Goal: Find specific page/section: Find specific page/section

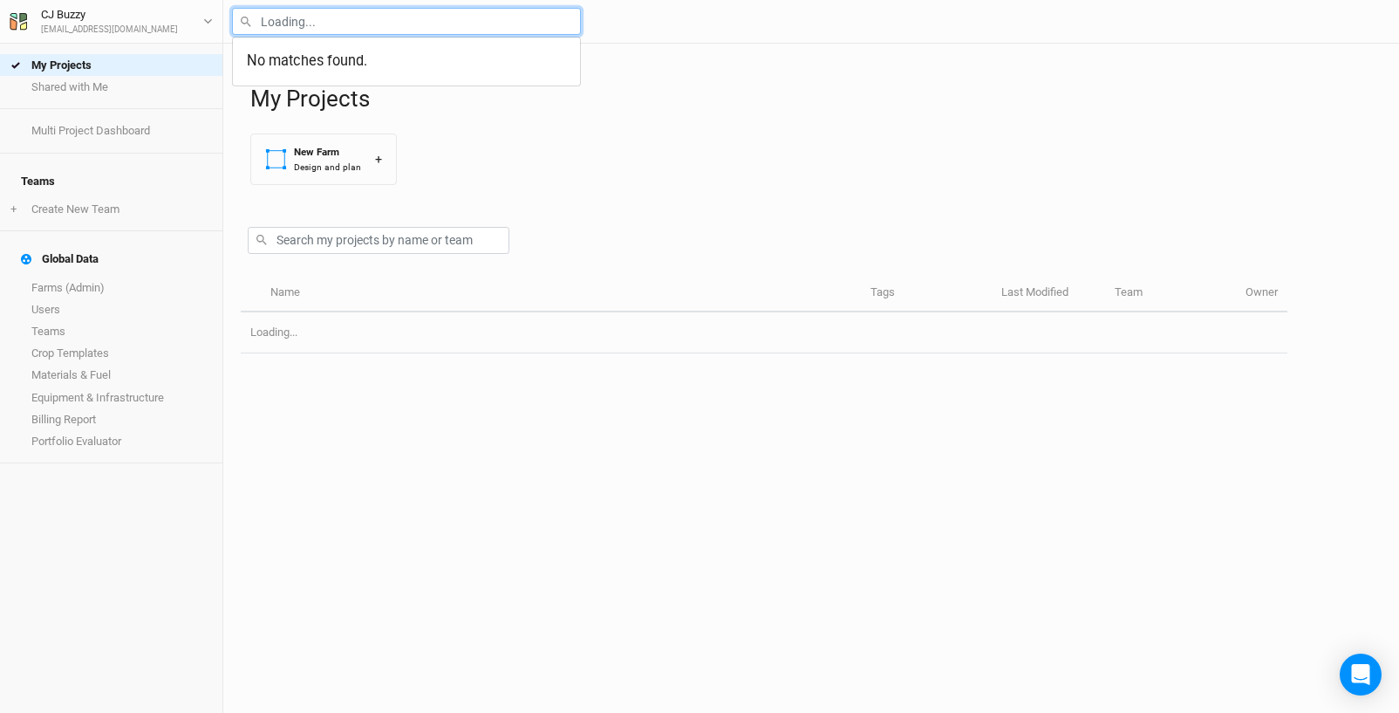
click at [411, 15] on input "text" at bounding box center [406, 21] width 349 height 27
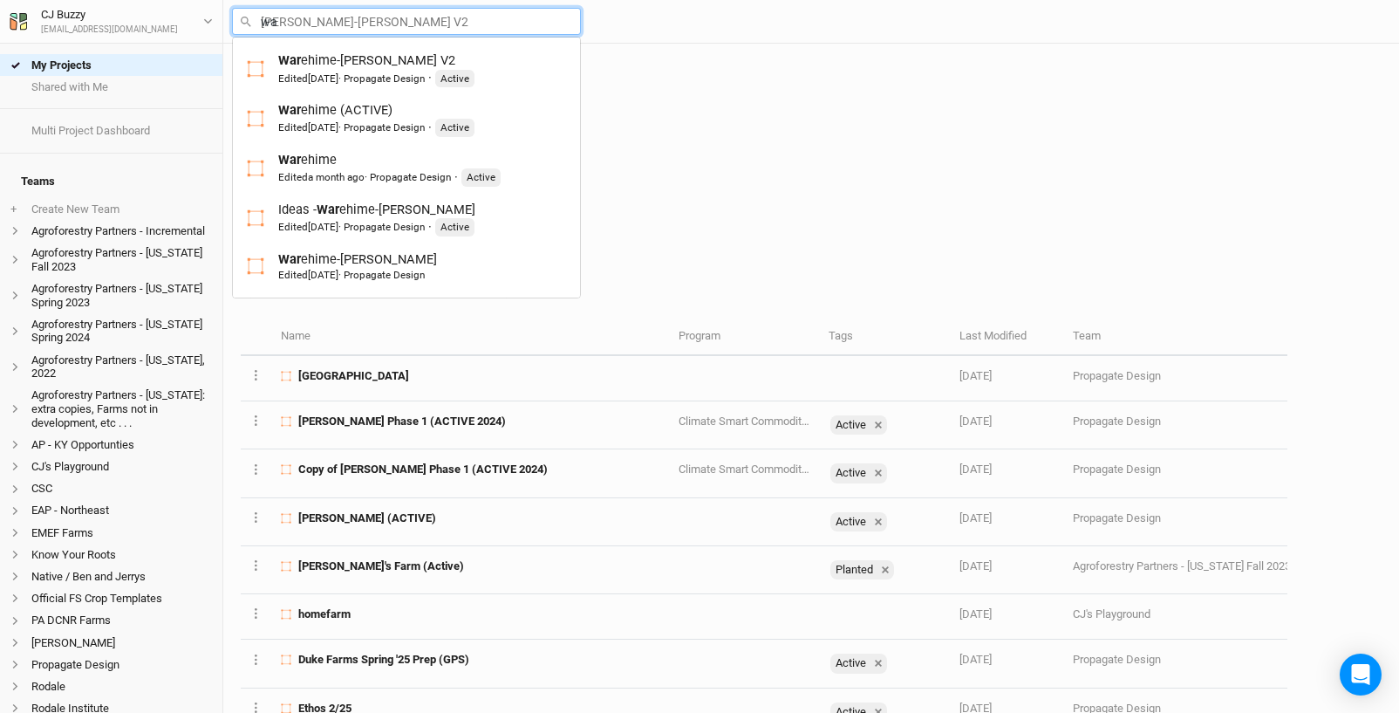
type input "war"
type input "[PERSON_NAME]-[PERSON_NAME] V2"
type input "ware"
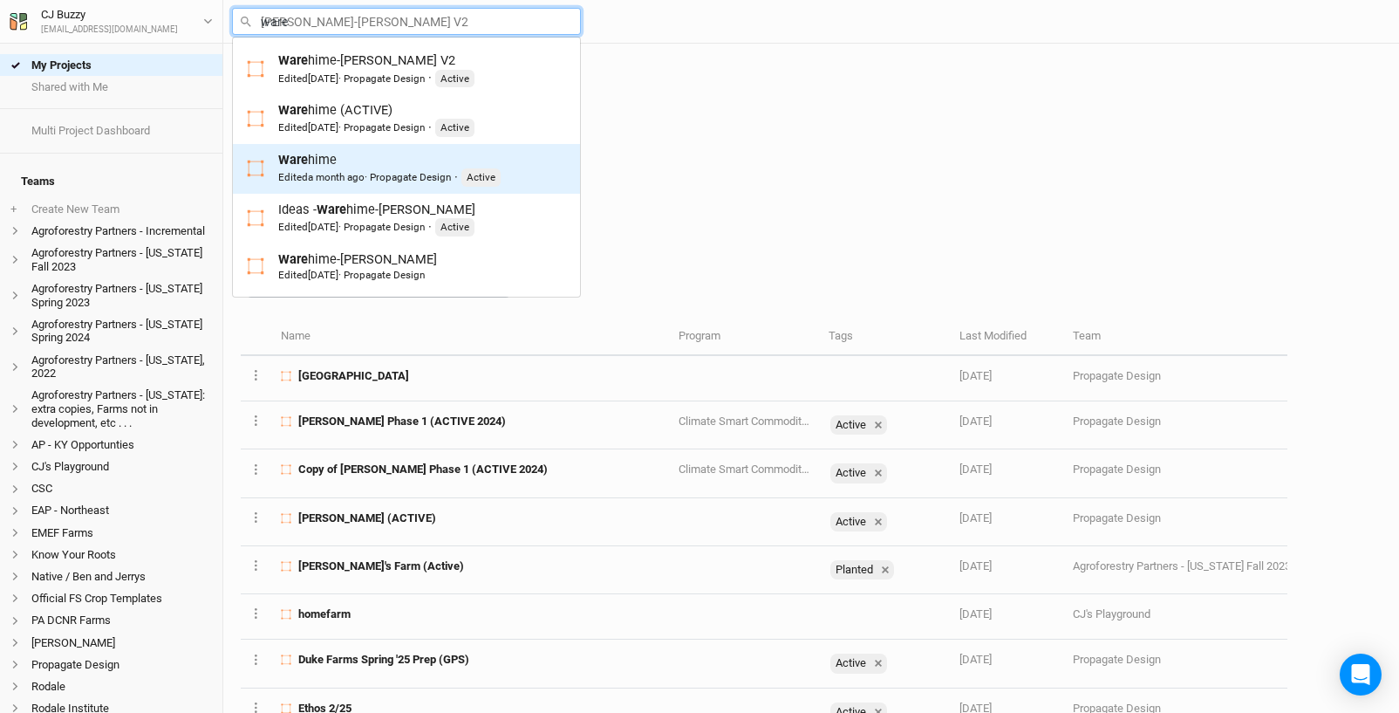
click at [386, 173] on div "Edited a month ago · Propagate Design" at bounding box center [364, 177] width 173 height 14
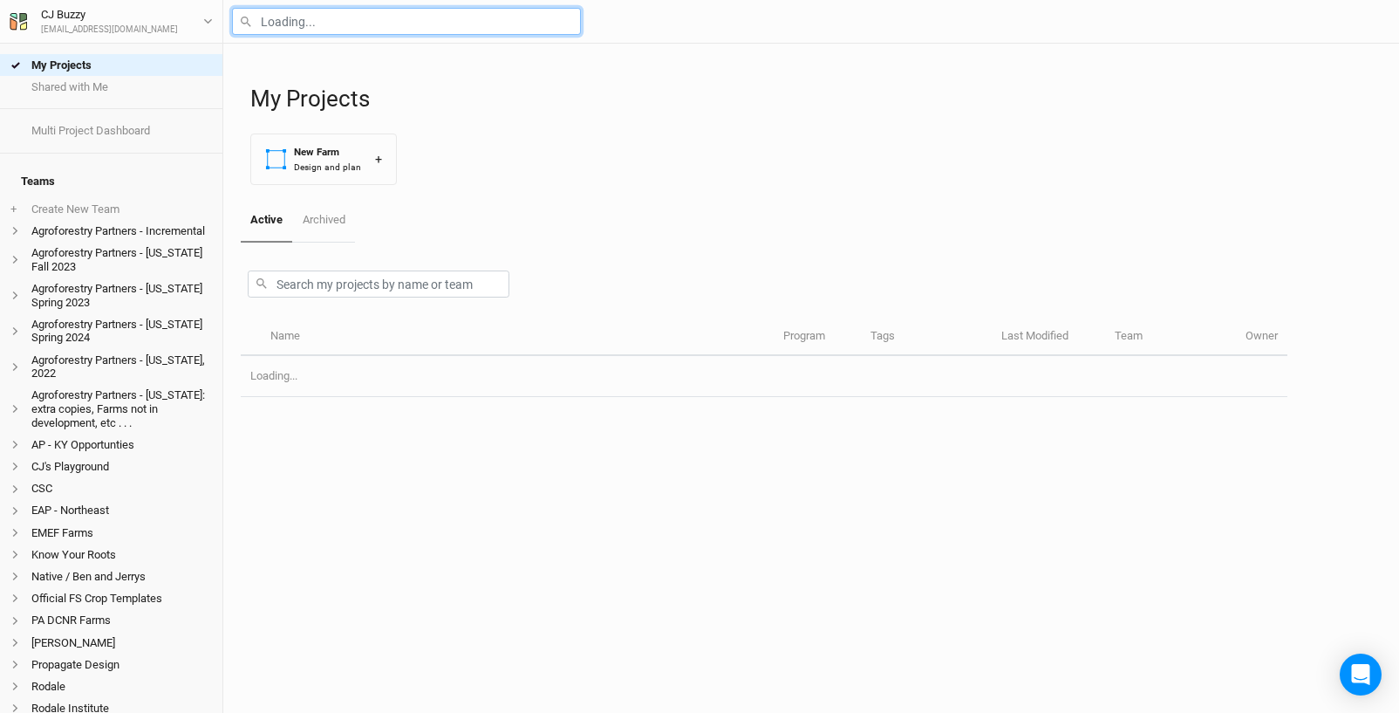
click at [311, 26] on input "text" at bounding box center [406, 21] width 349 height 27
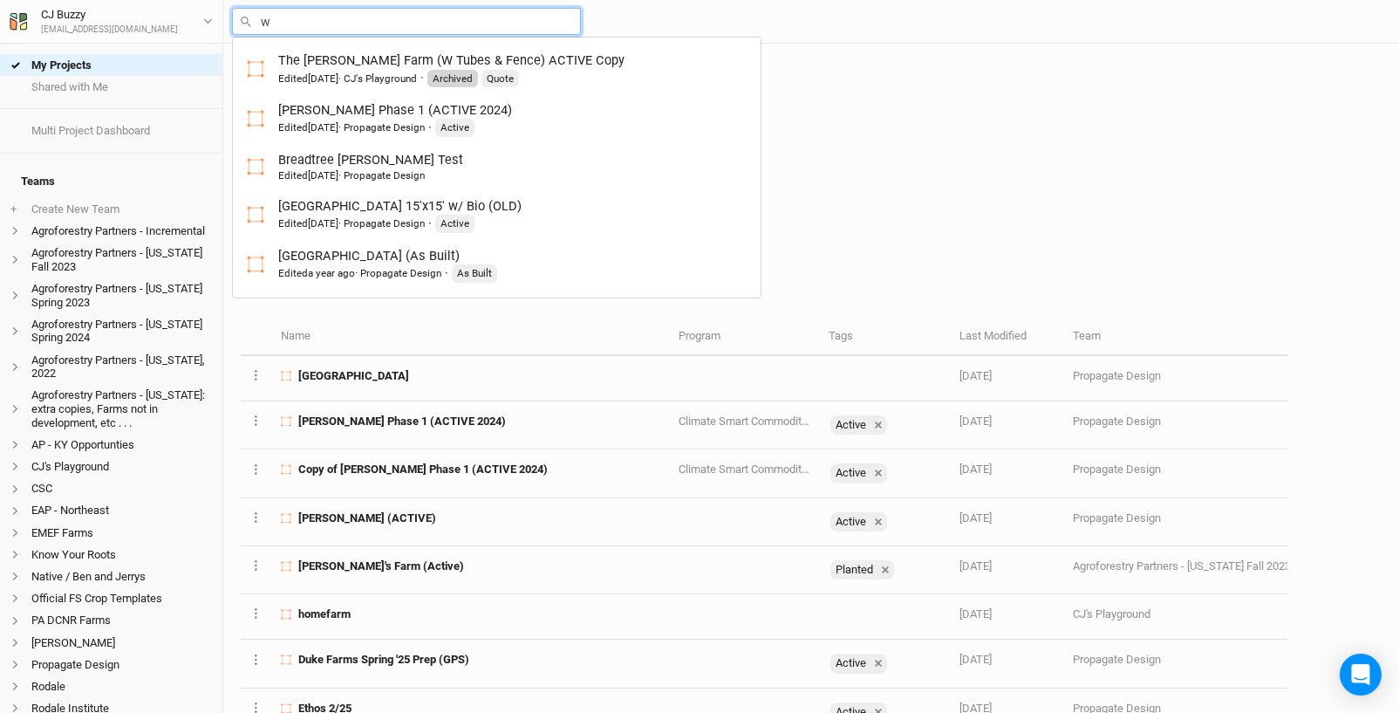
type input "wa"
type input "[PERSON_NAME] Farm V2"
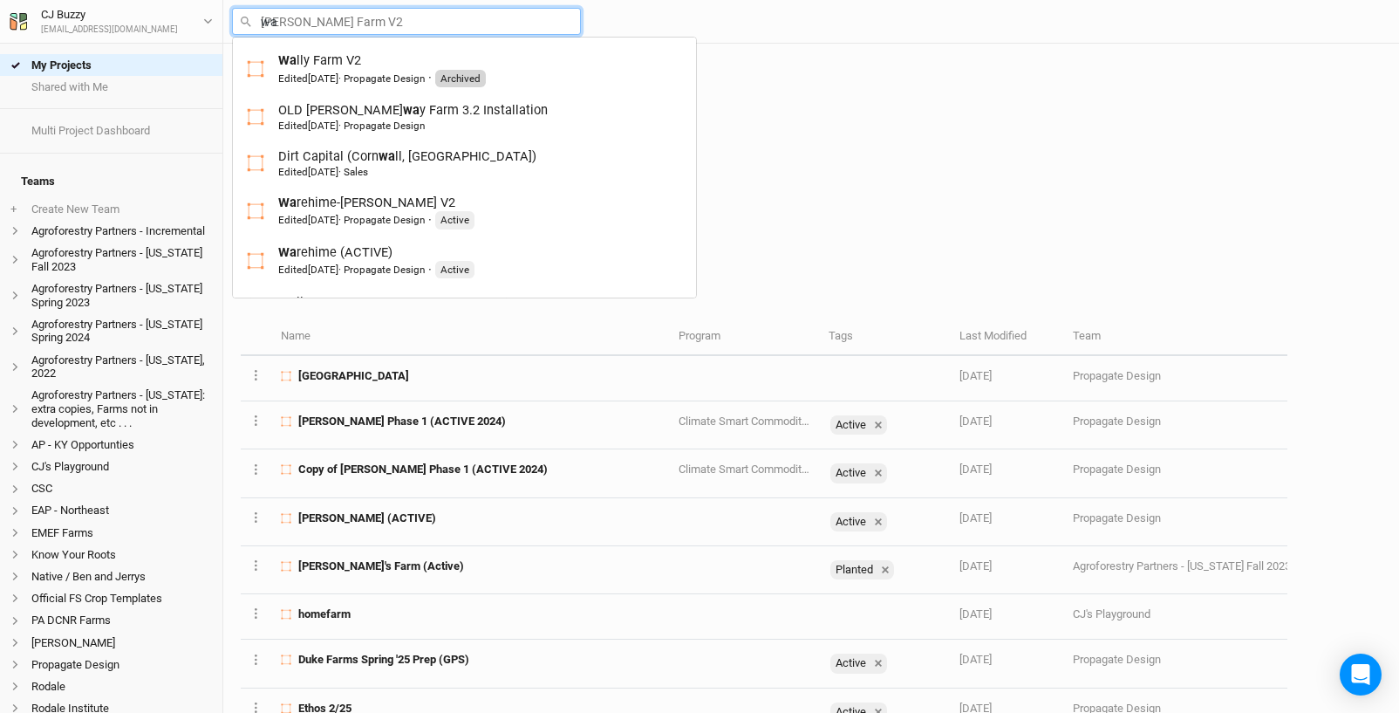
type input "war"
type input "[PERSON_NAME]-[PERSON_NAME] V2"
type input "ware"
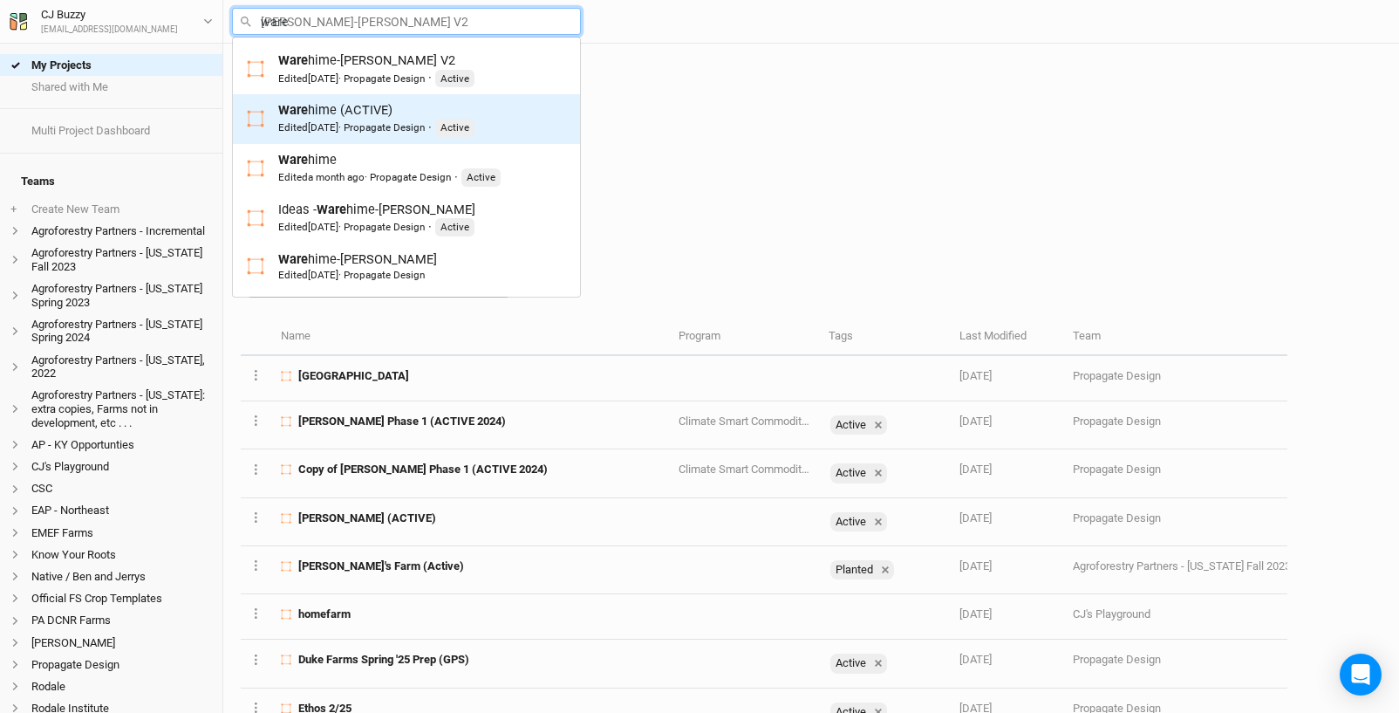
click at [379, 120] on div "Edited [DATE] · Propagate Design" at bounding box center [351, 127] width 147 height 14
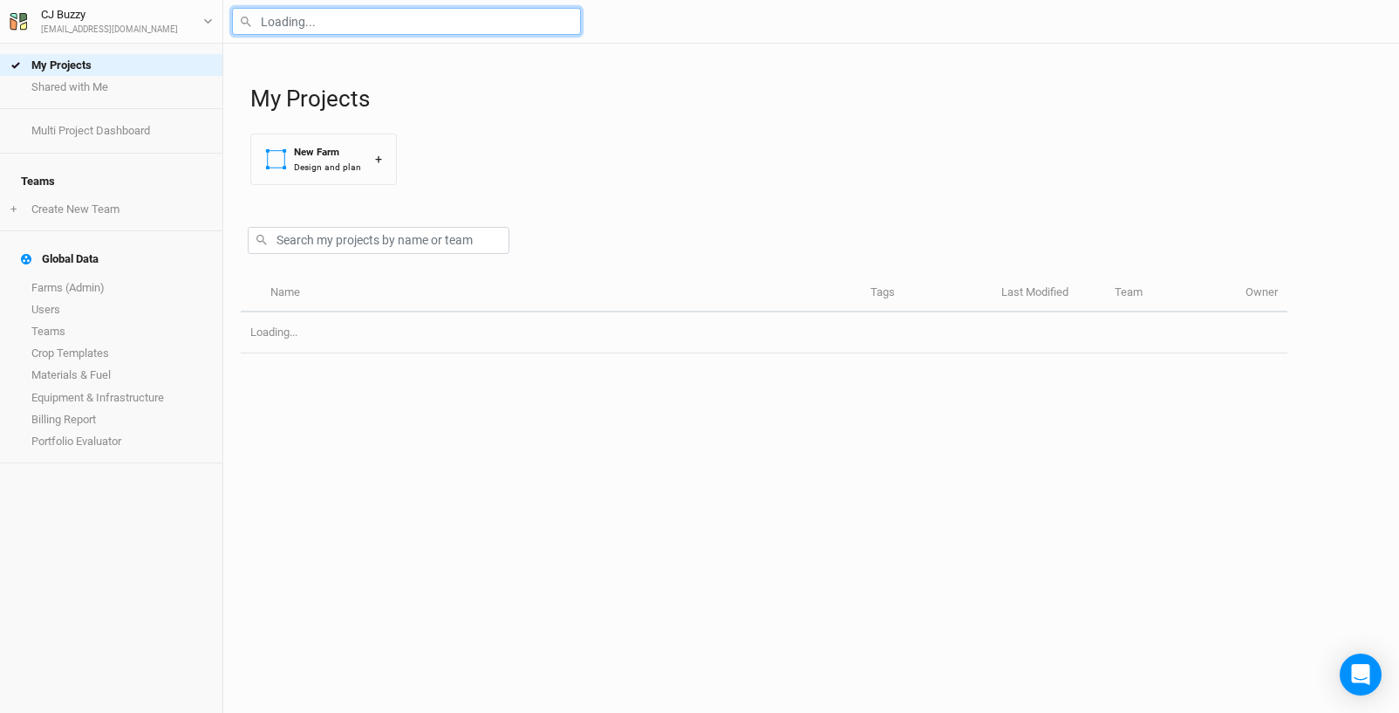
click at [387, 25] on input "text" at bounding box center [406, 21] width 349 height 27
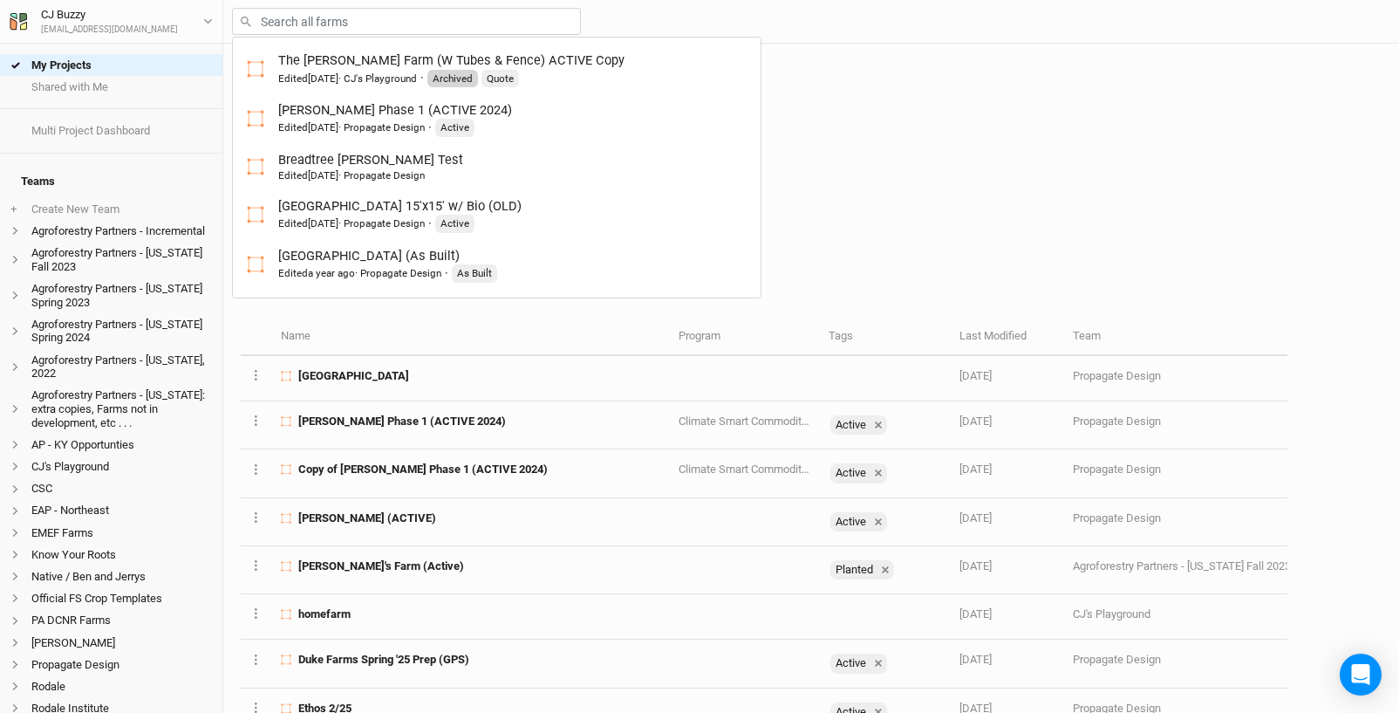
click at [799, 93] on h1 "My Projects" at bounding box center [815, 98] width 1131 height 27
